Goal: Task Accomplishment & Management: Manage account settings

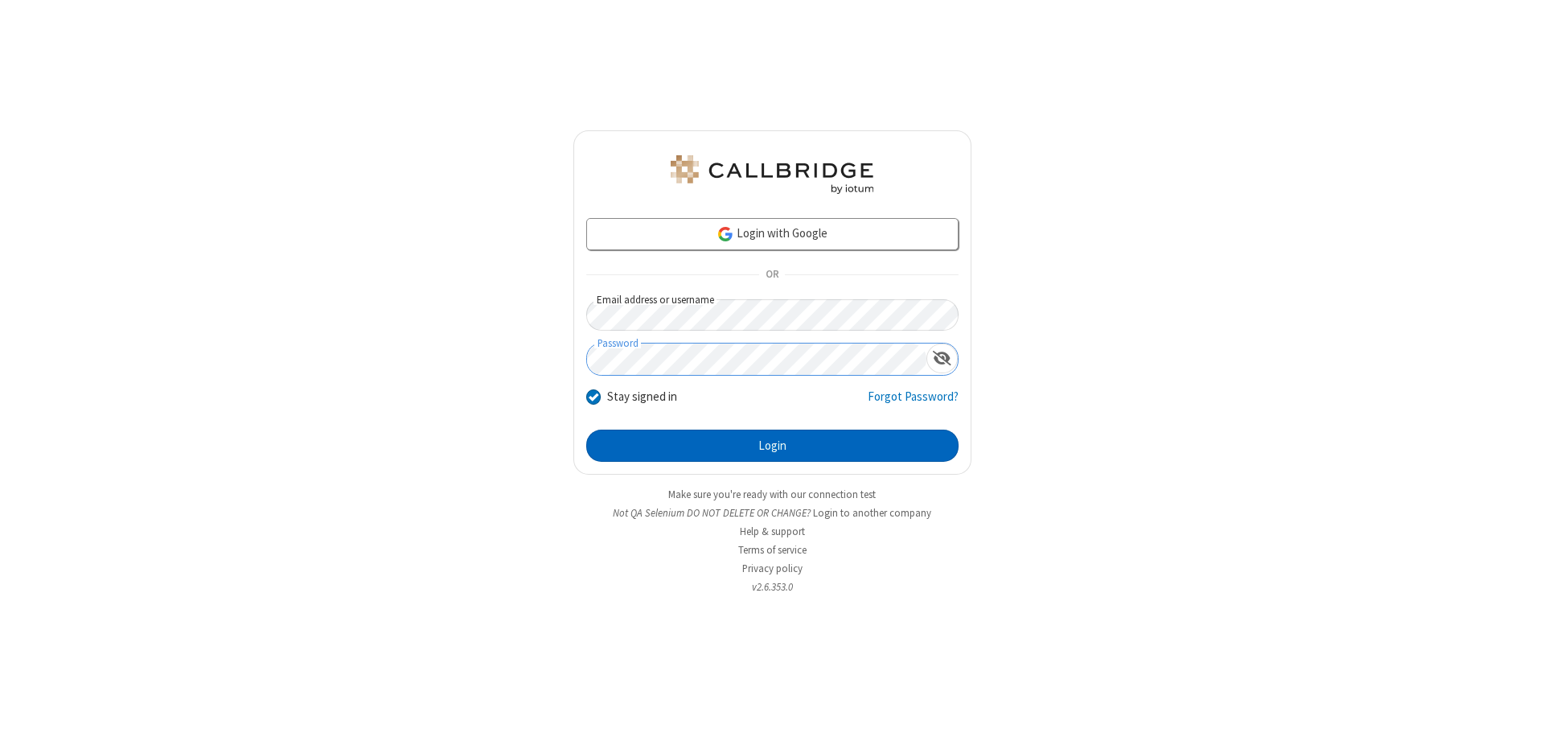
click at [772, 446] on button "Login" at bounding box center [772, 446] width 372 height 32
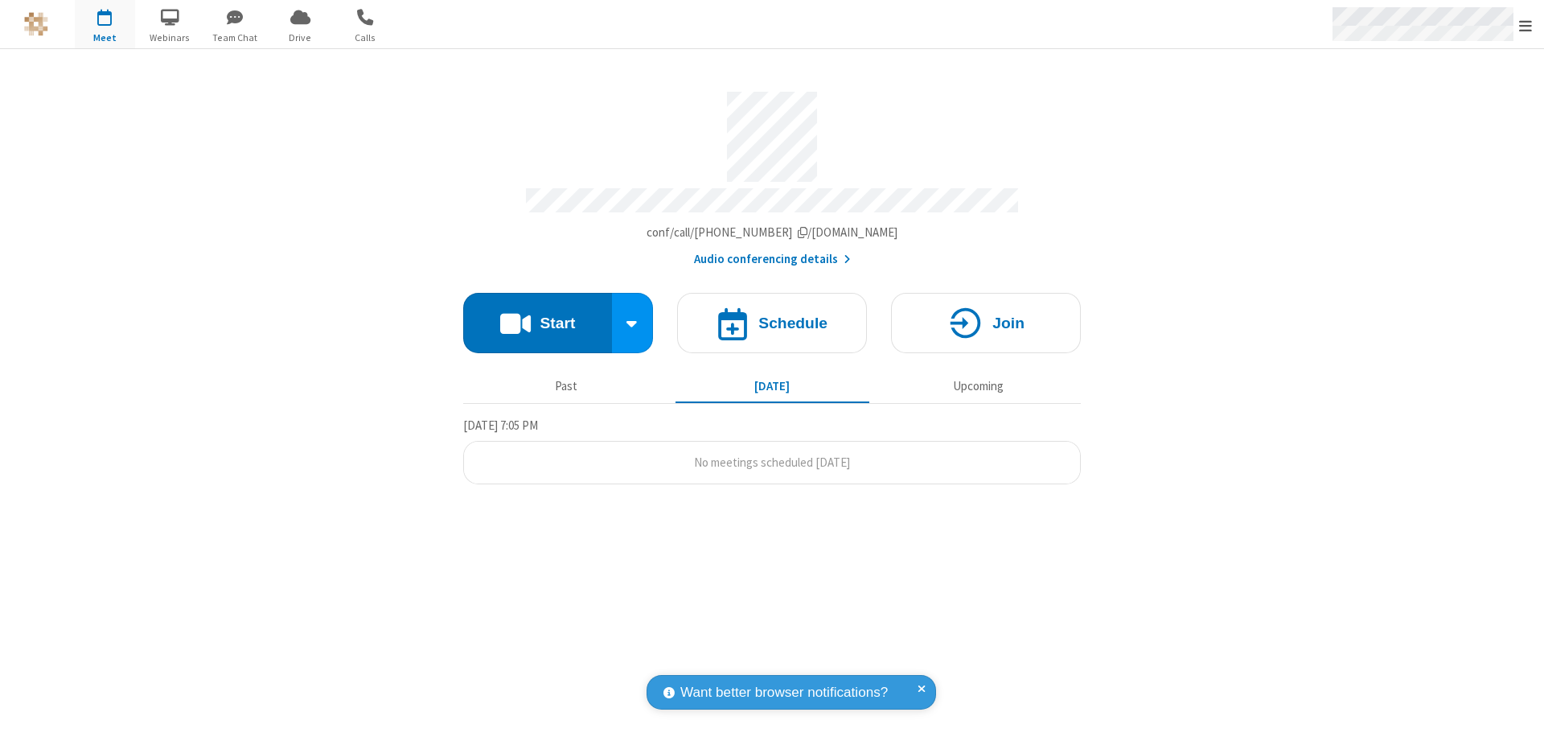
click at [1526, 25] on span "Open menu" at bounding box center [1525, 26] width 13 height 16
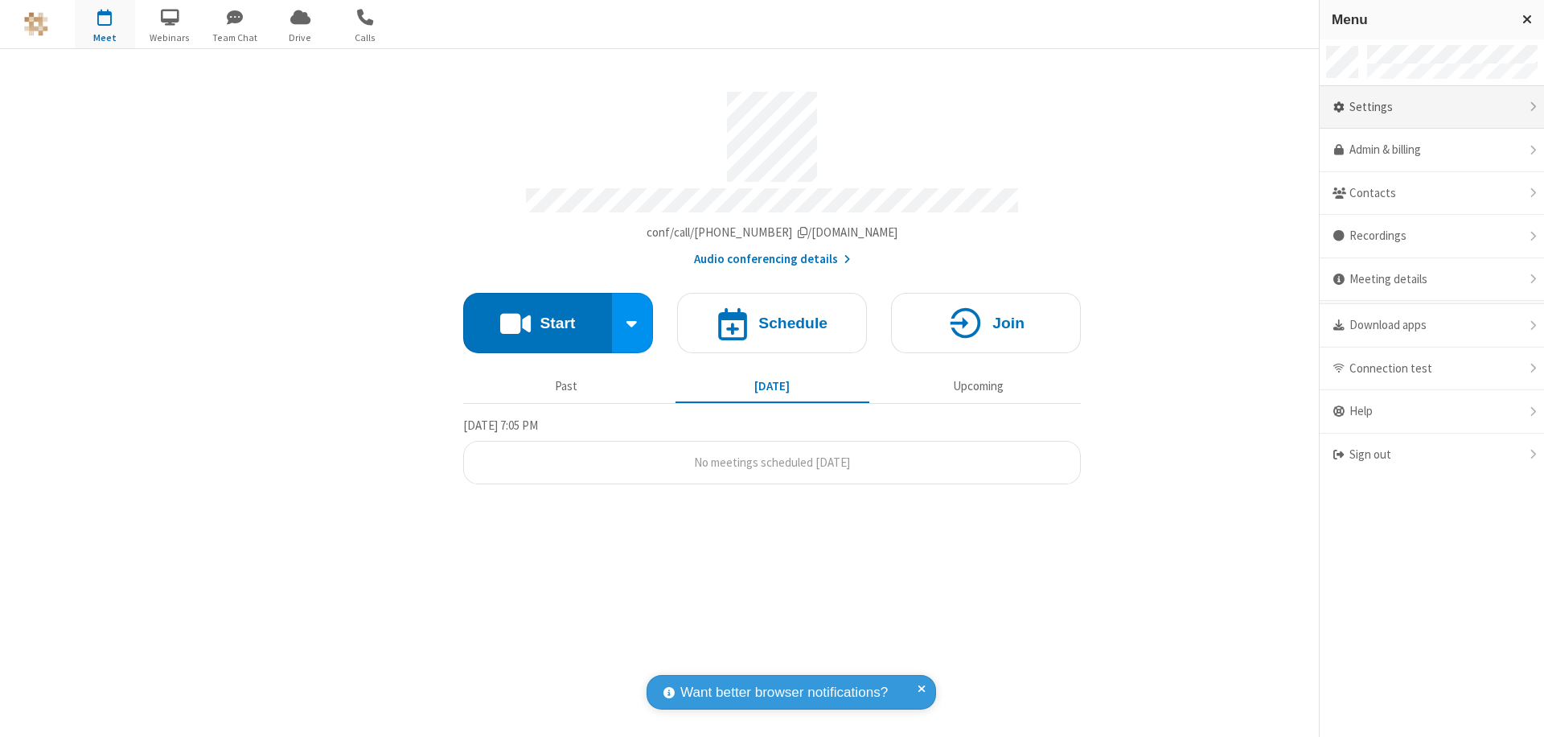
click at [1432, 107] on div "Settings" at bounding box center [1432, 107] width 224 height 43
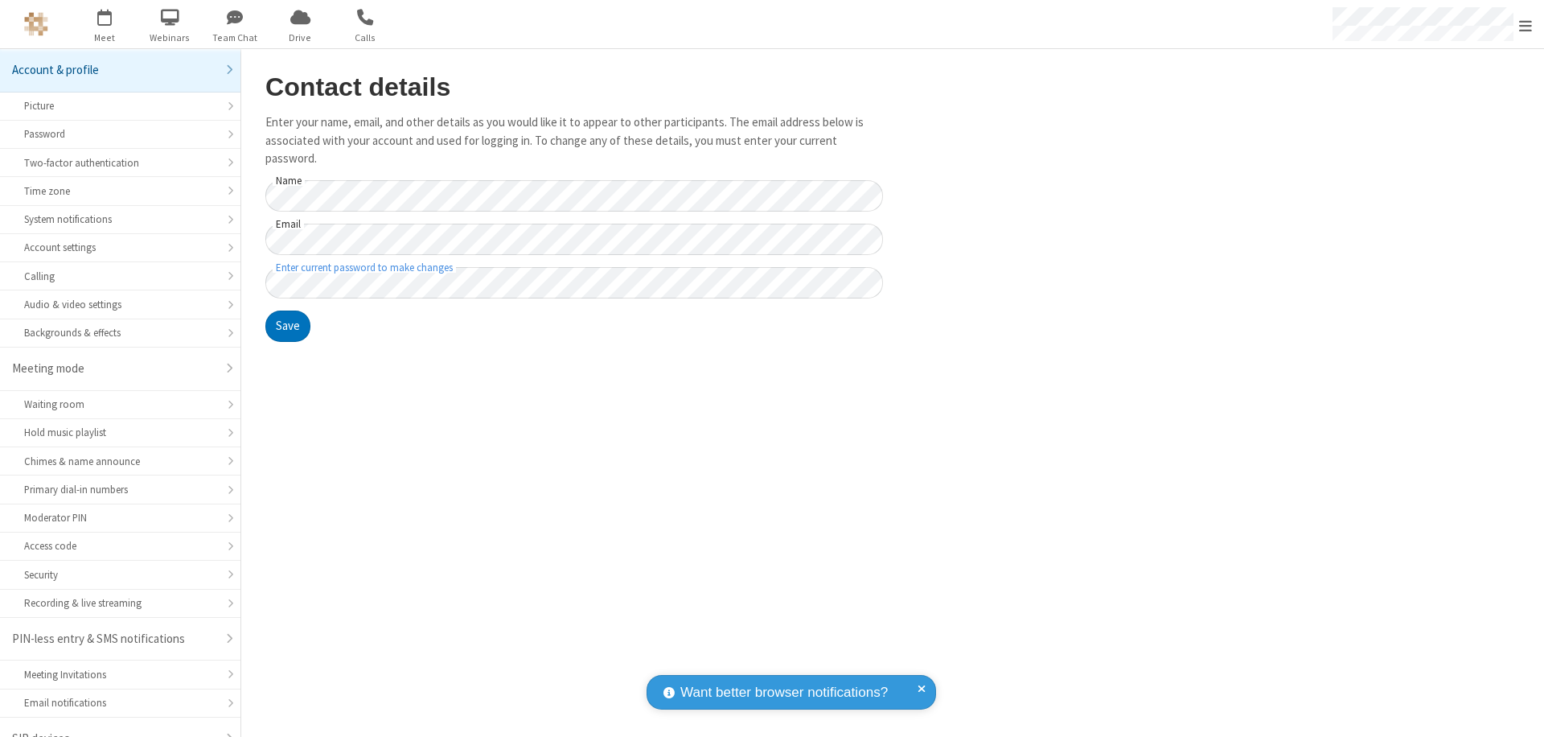
scroll to position [23, 0]
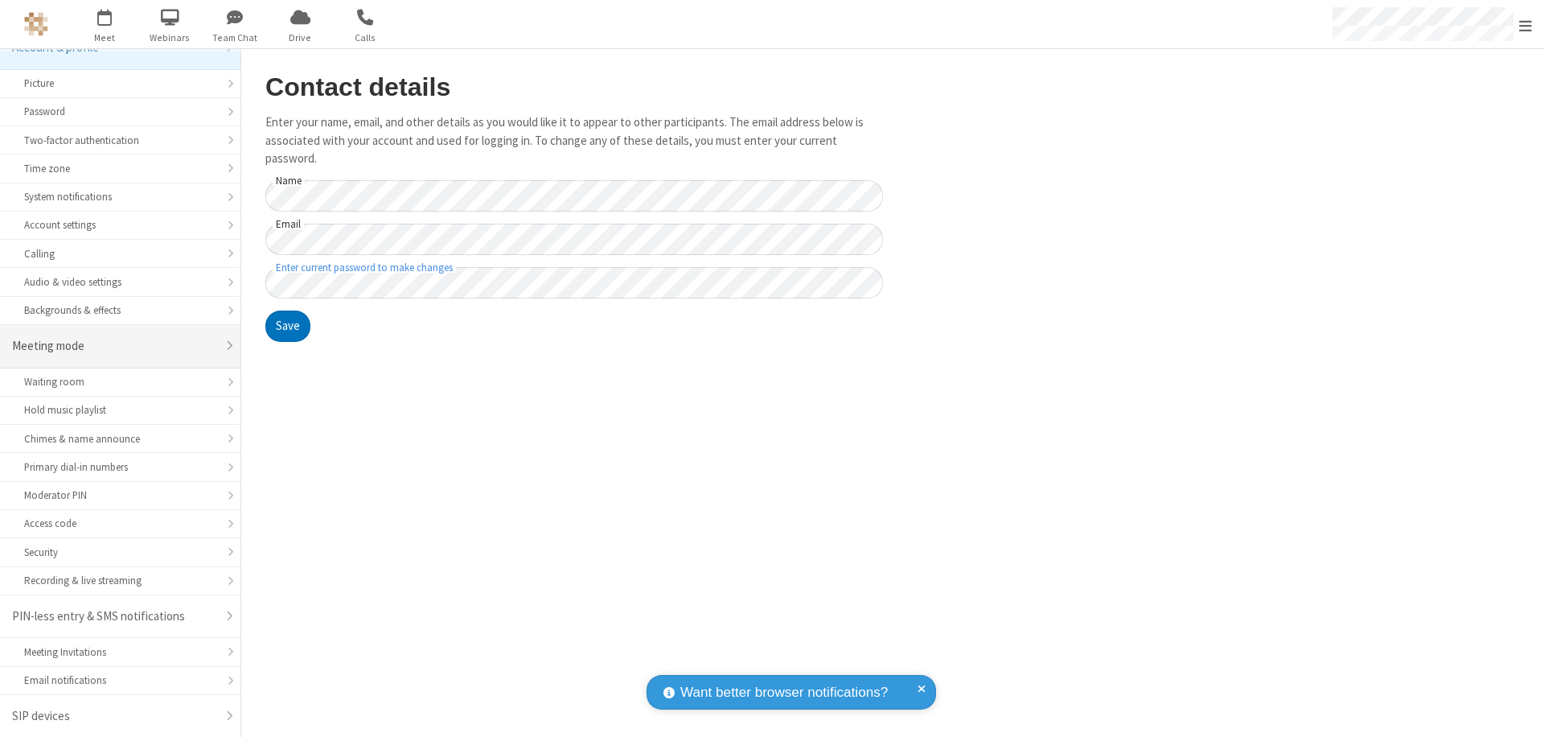
click at [114, 346] on div "Meeting mode" at bounding box center [114, 346] width 204 height 19
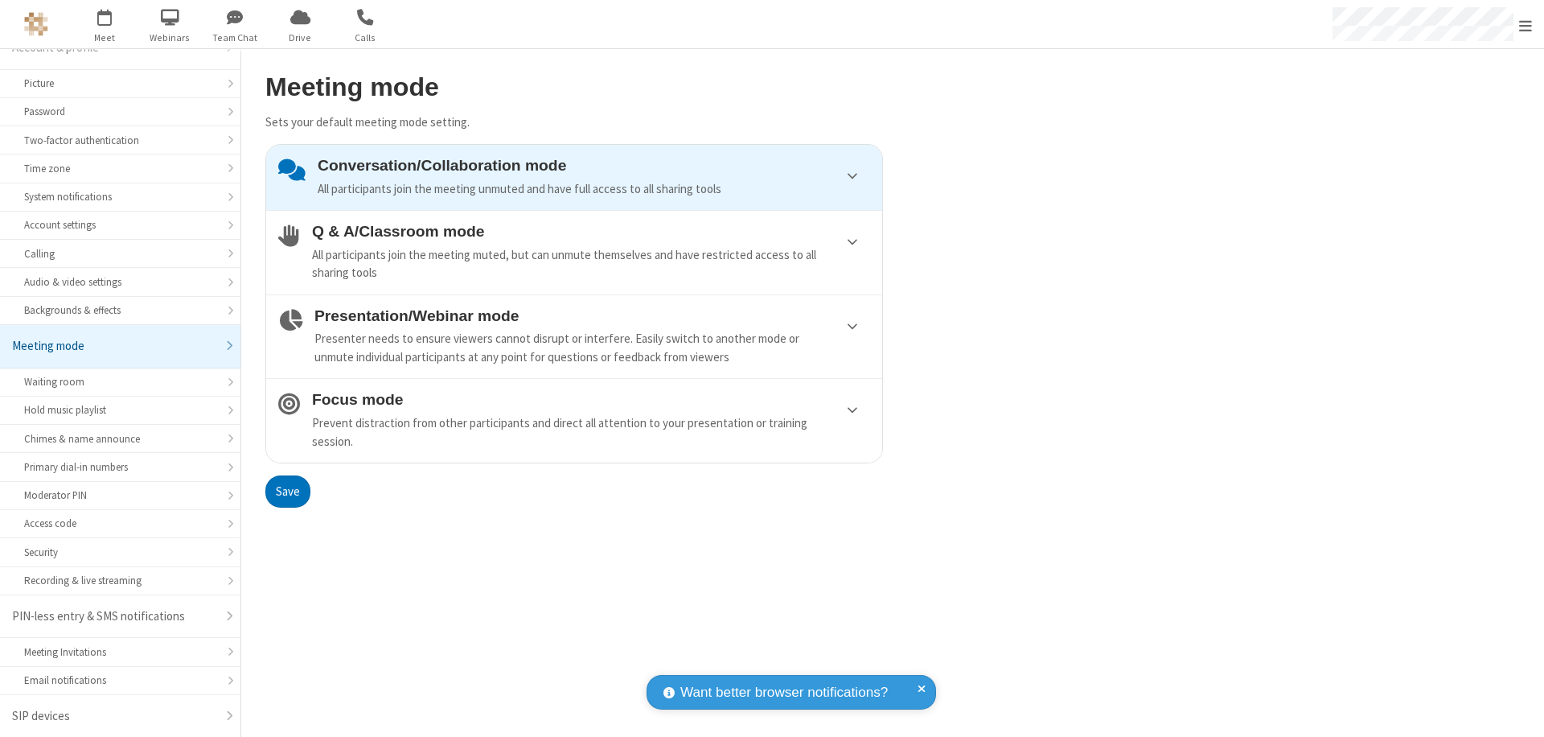
click at [574, 177] on div "Conversation/Collaboration mode All participants join the meeting unmuted and h…" at bounding box center [594, 177] width 553 height 41
click at [287, 491] on button "Save" at bounding box center [287, 491] width 45 height 32
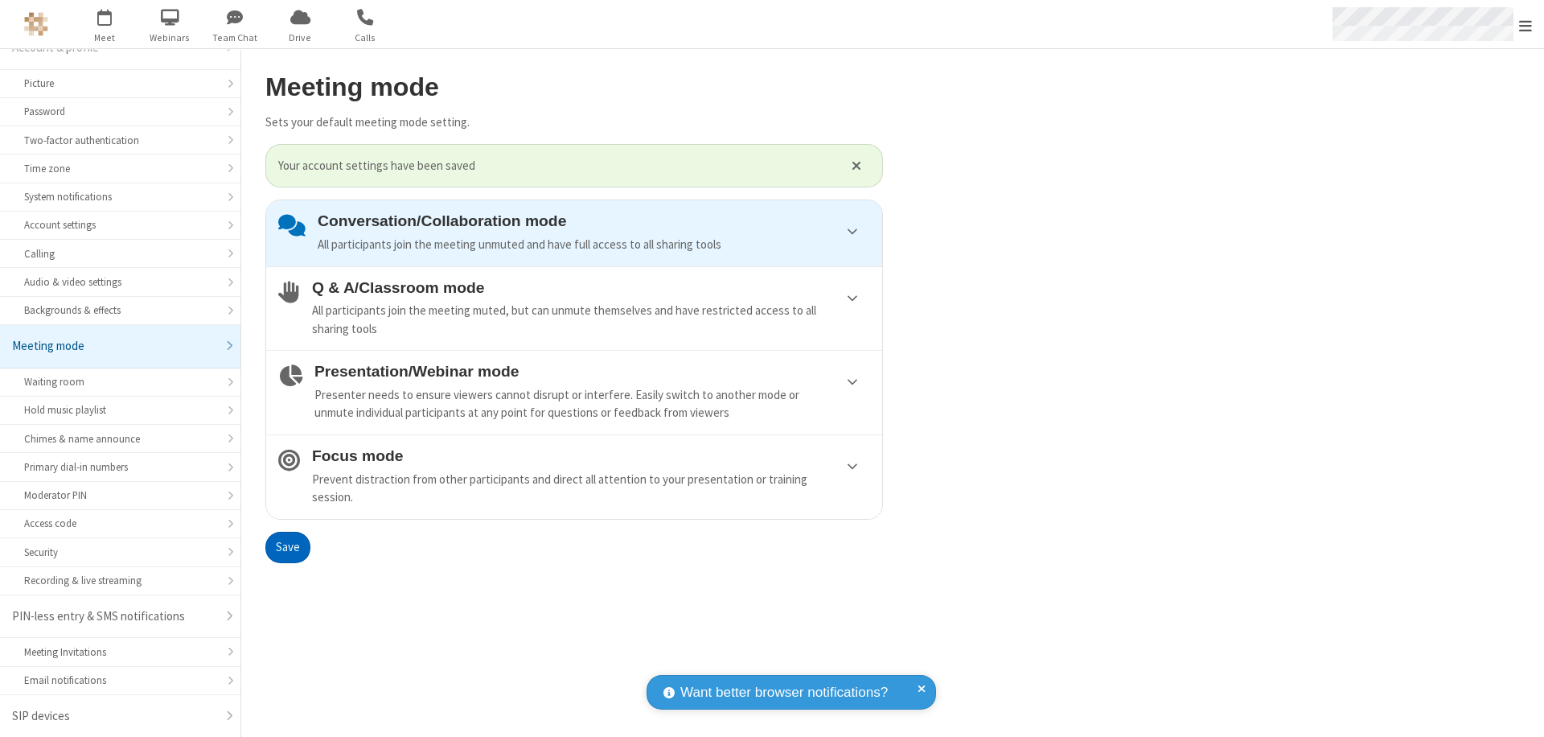
click at [1526, 24] on span "Open menu" at bounding box center [1525, 26] width 13 height 16
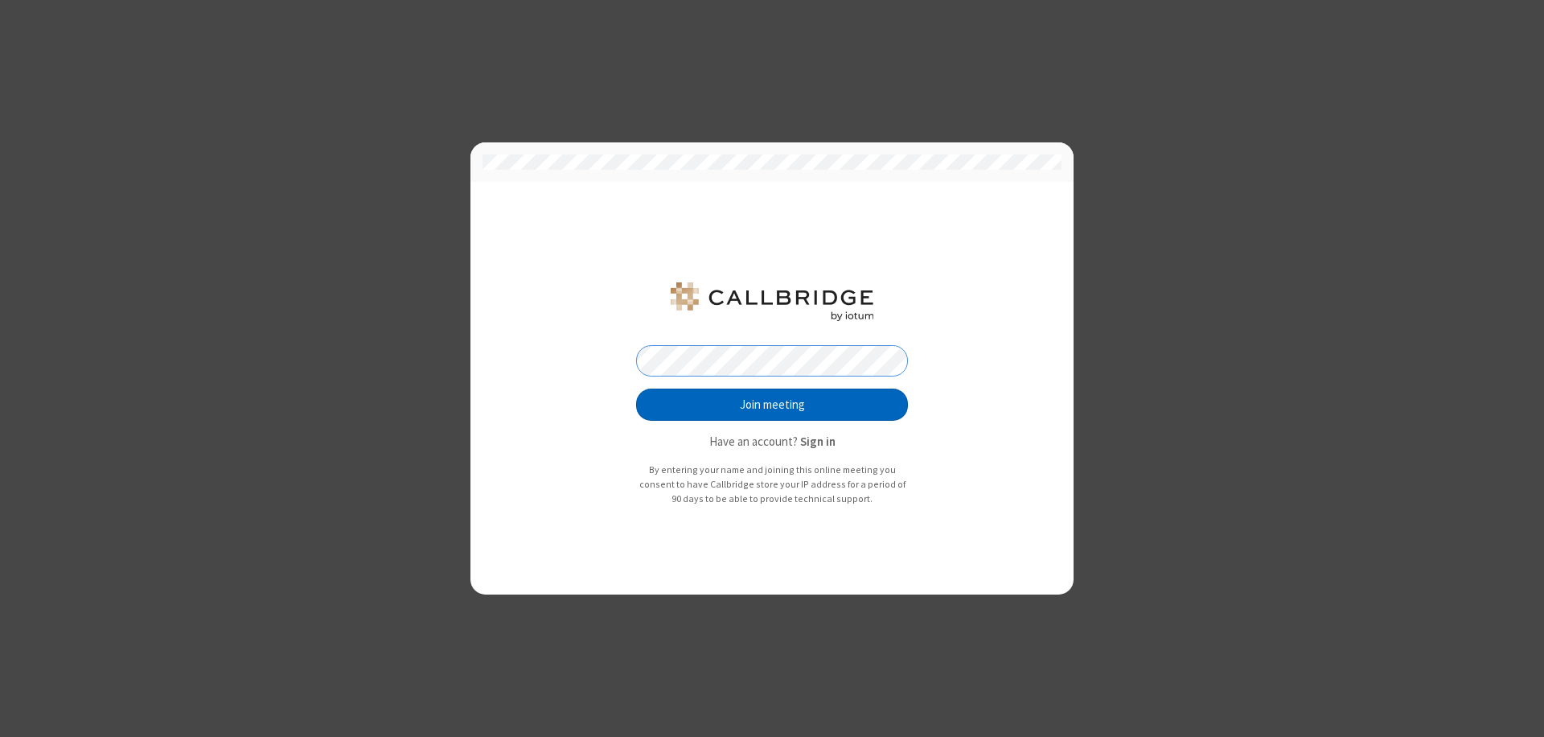
click at [772, 405] on button "Join meeting" at bounding box center [772, 405] width 272 height 32
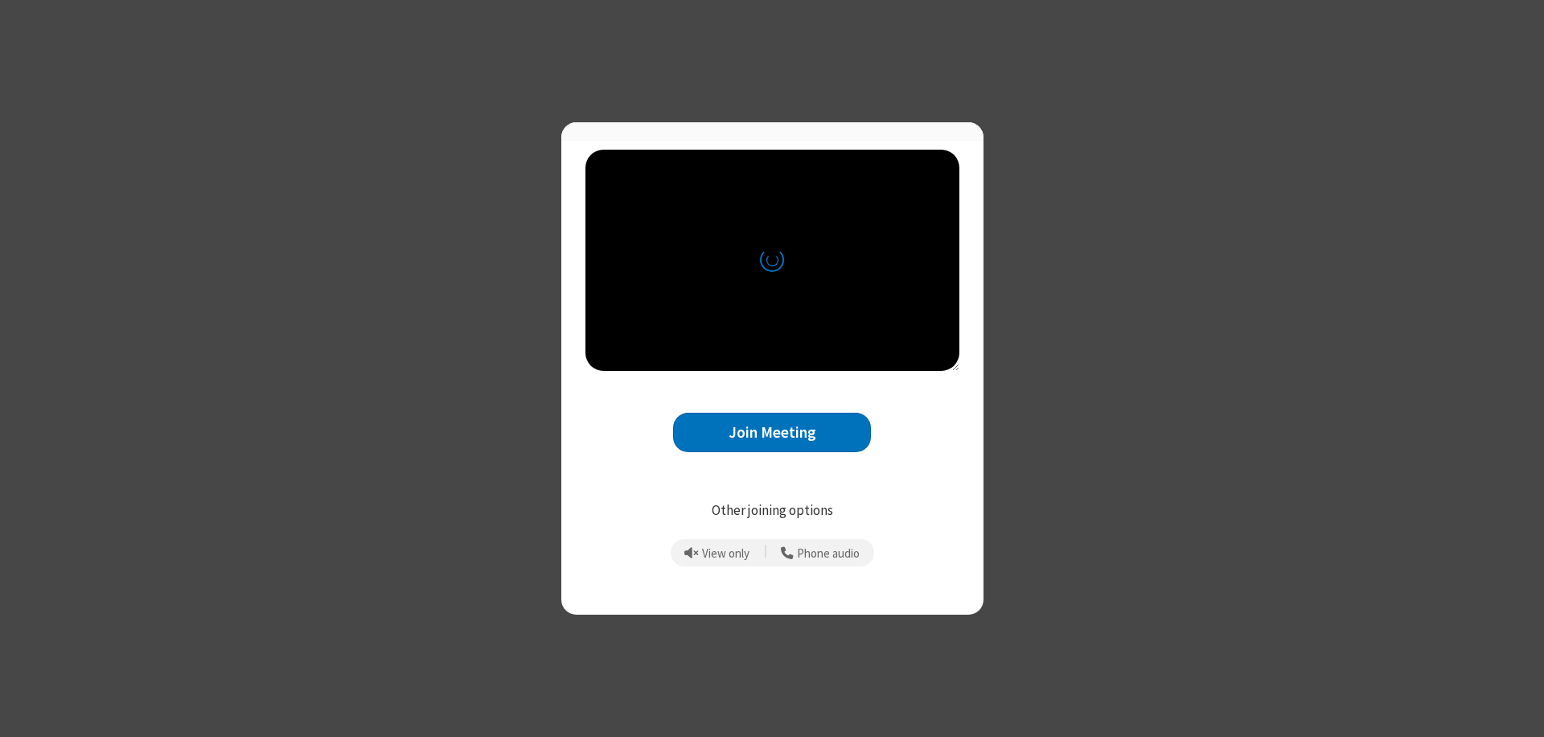
click at [772, 439] on button "Join Meeting" at bounding box center [772, 432] width 198 height 39
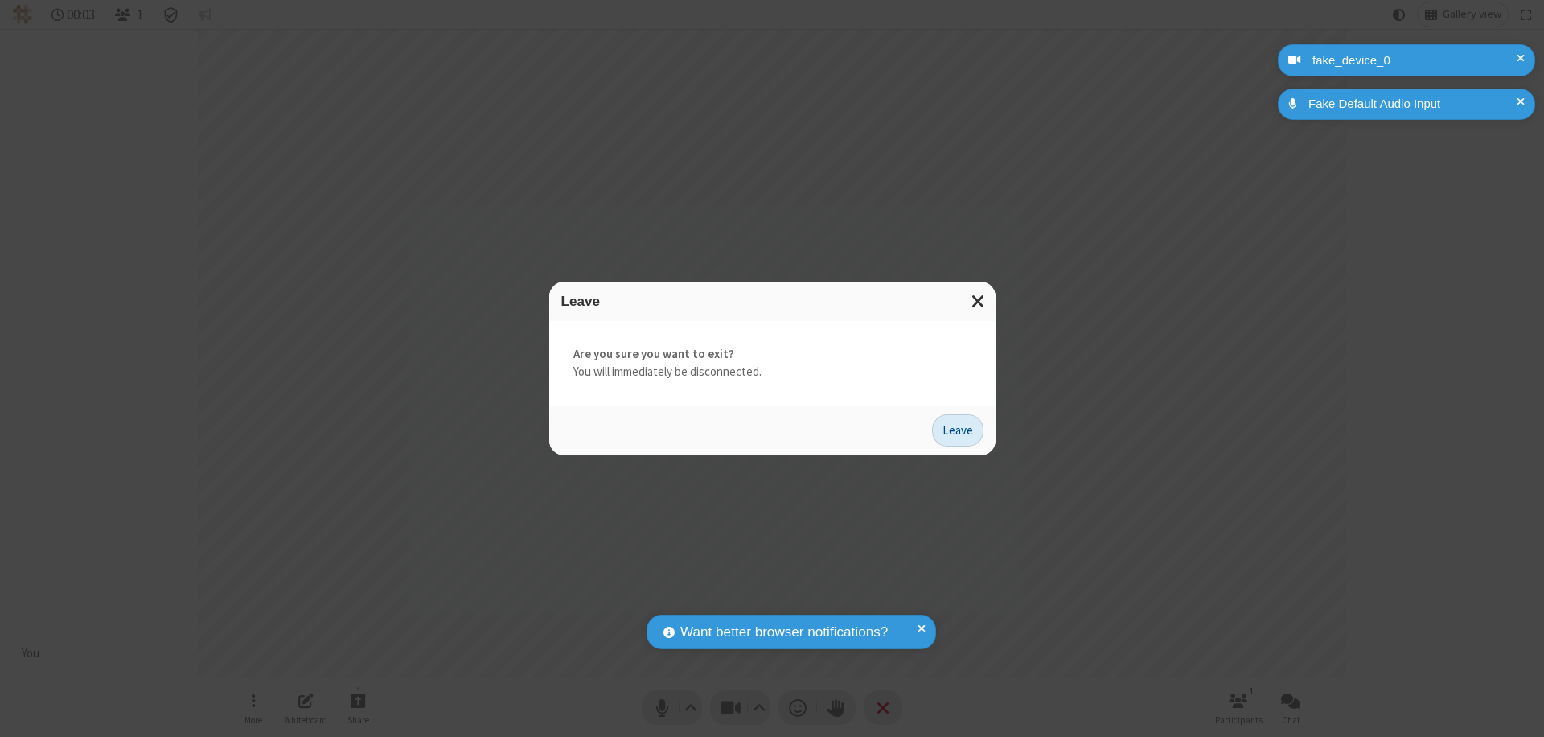
click at [958, 430] on button "Leave" at bounding box center [957, 430] width 51 height 32
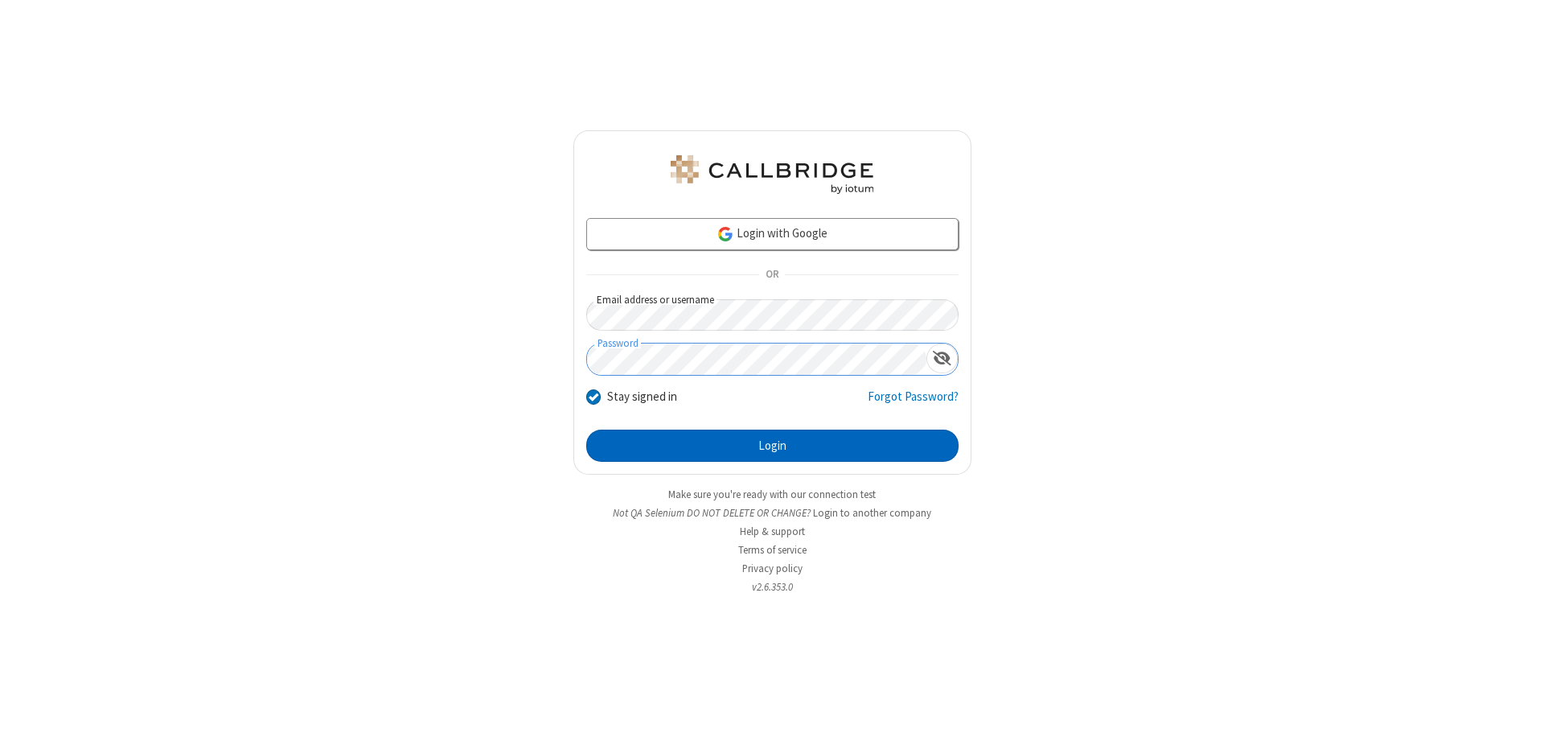
click at [772, 446] on button "Login" at bounding box center [772, 446] width 372 height 32
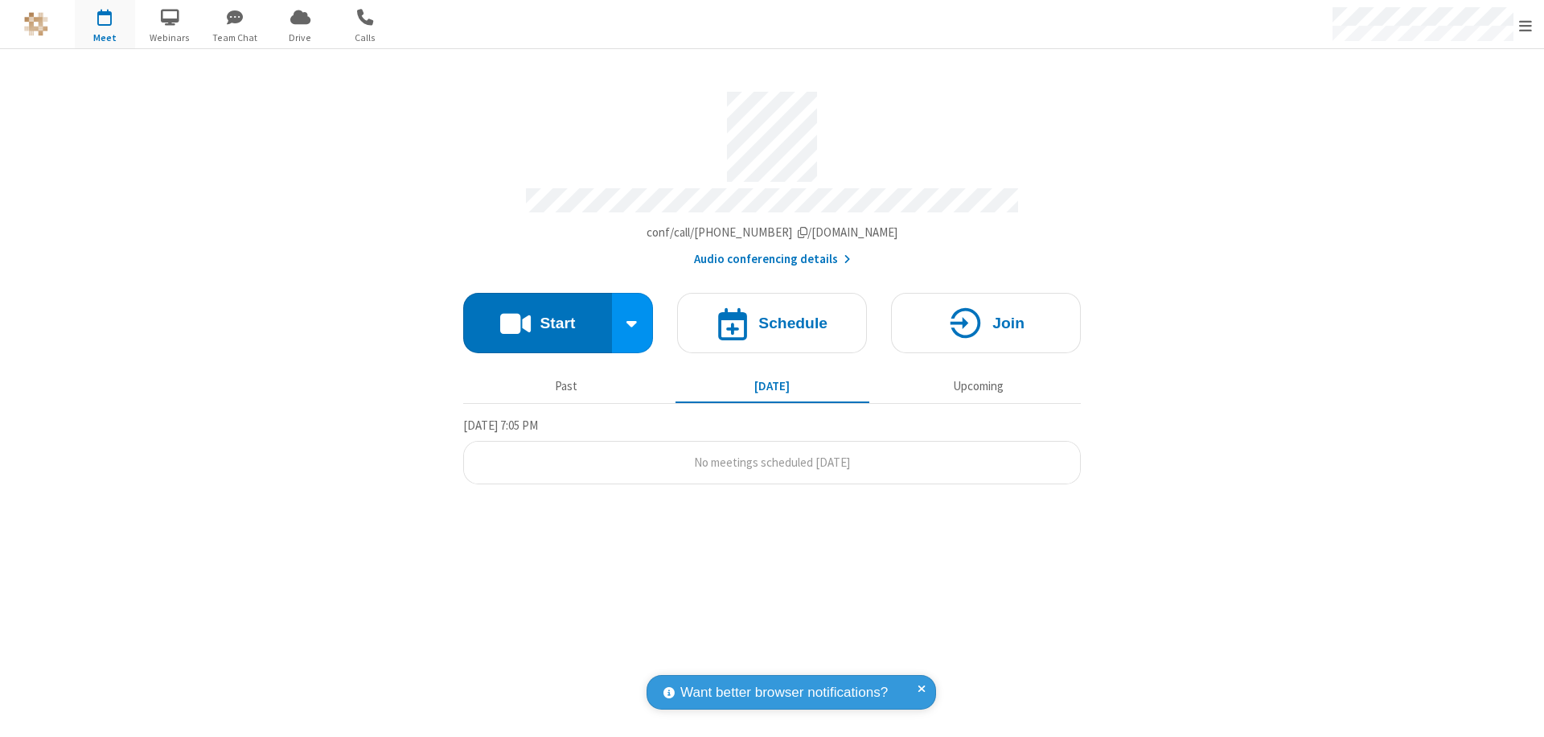
click at [1526, 25] on span "Open menu" at bounding box center [1525, 26] width 13 height 16
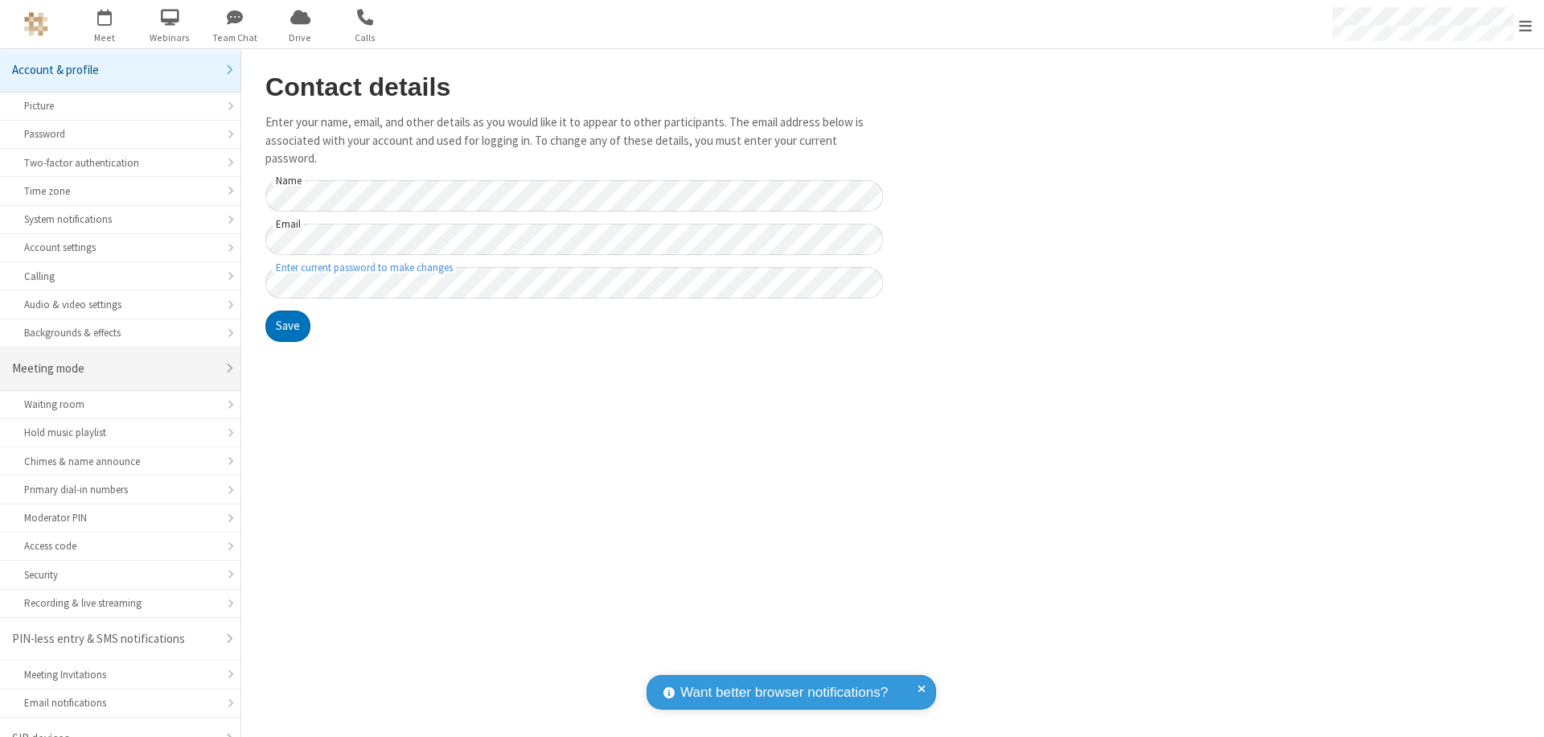
click at [114, 360] on div "Meeting mode" at bounding box center [114, 369] width 204 height 19
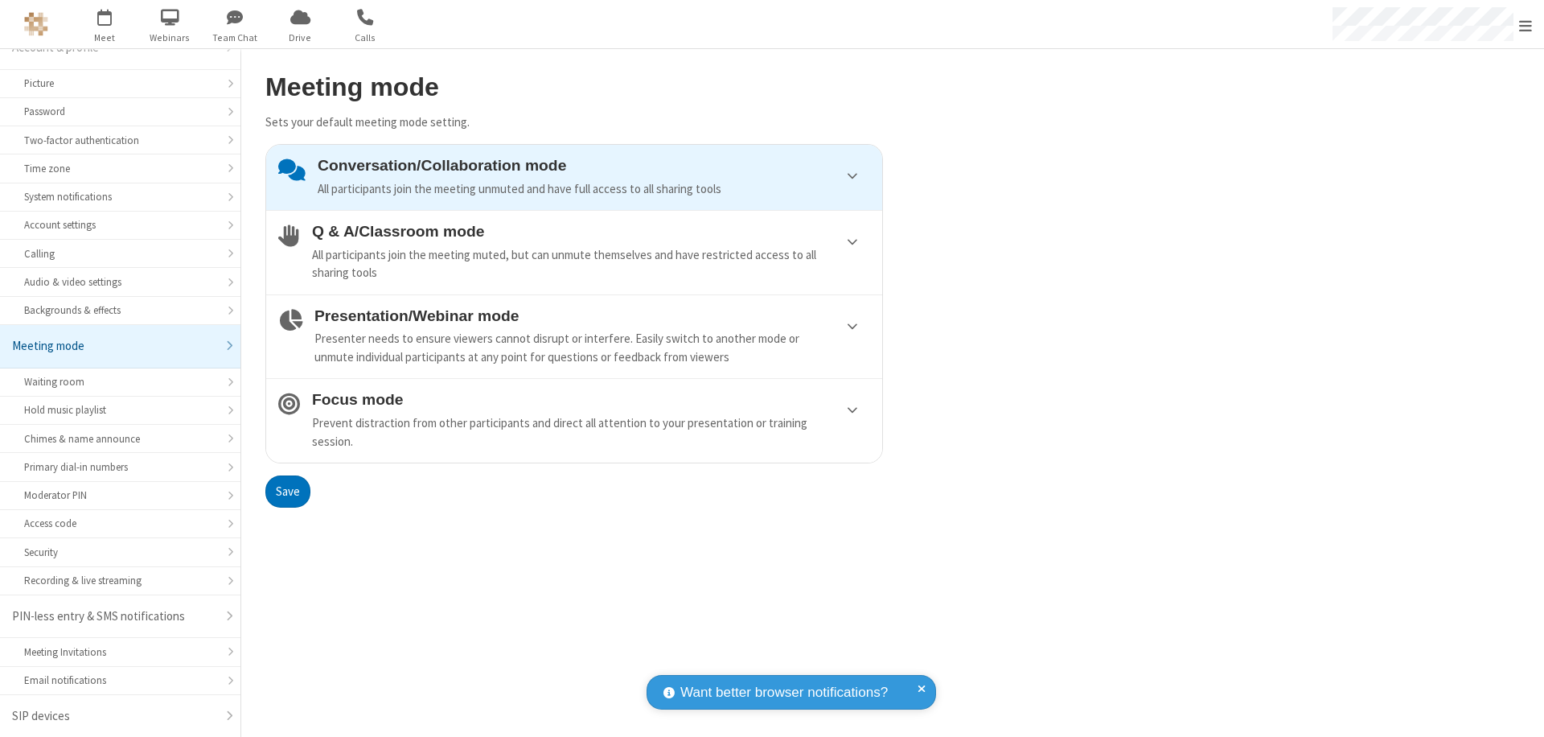
click at [574, 177] on div "Conversation/Collaboration mode All participants join the meeting unmuted and h…" at bounding box center [594, 177] width 553 height 41
click at [287, 491] on button "Save" at bounding box center [287, 491] width 45 height 32
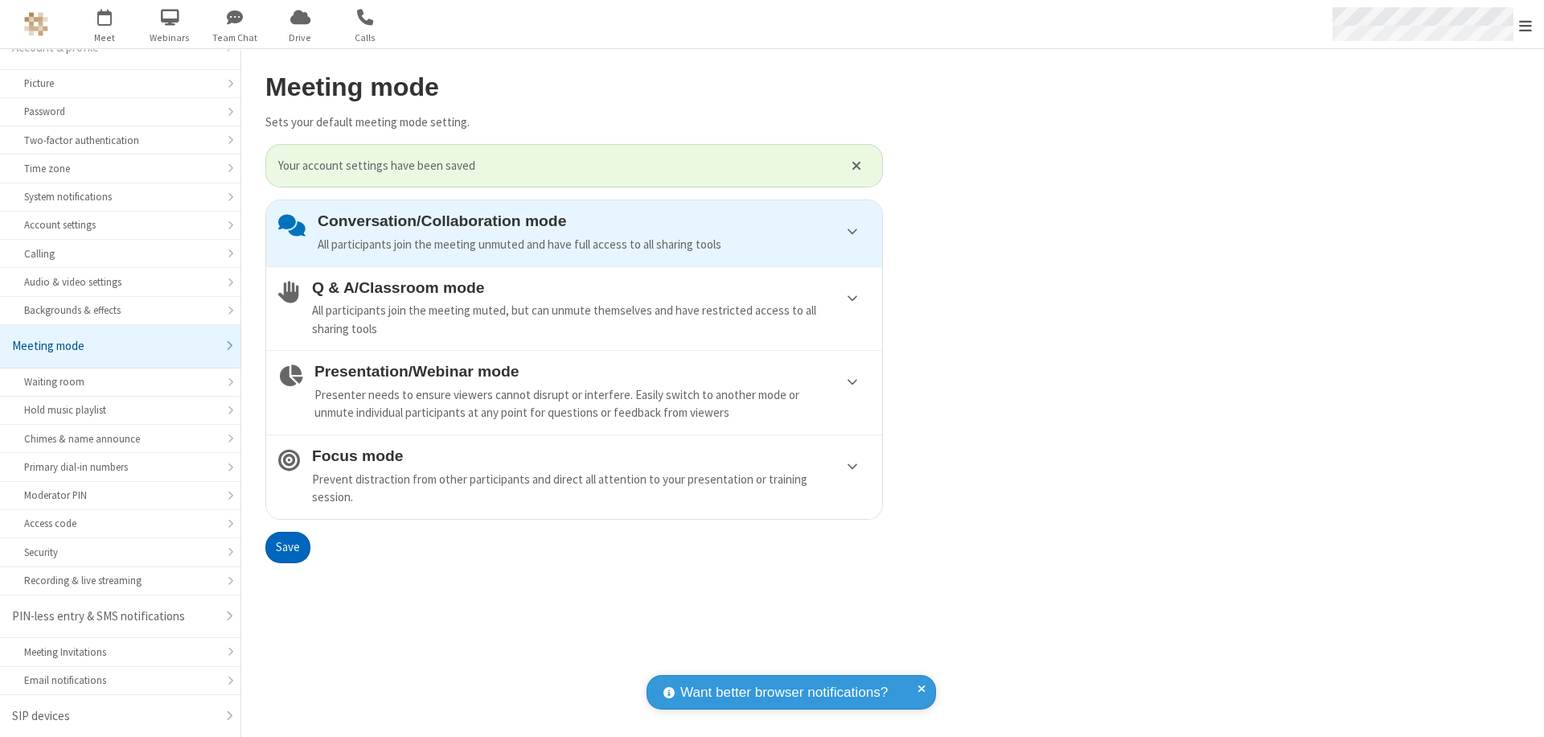
click at [1526, 24] on span "Open menu" at bounding box center [1525, 26] width 13 height 16
